Goal: Browse casually

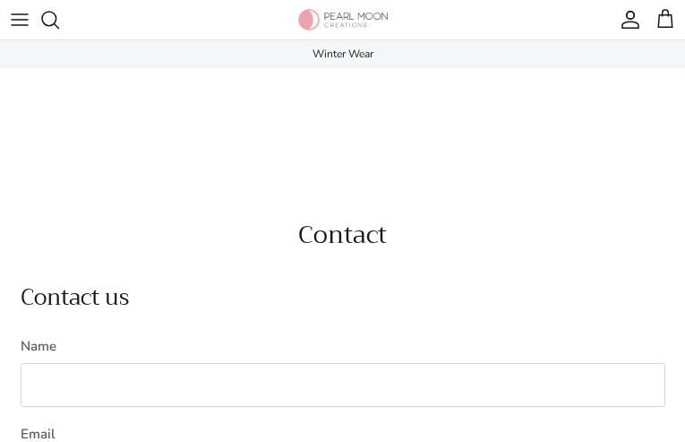
type input "**********"
